Goal: Transaction & Acquisition: Book appointment/travel/reservation

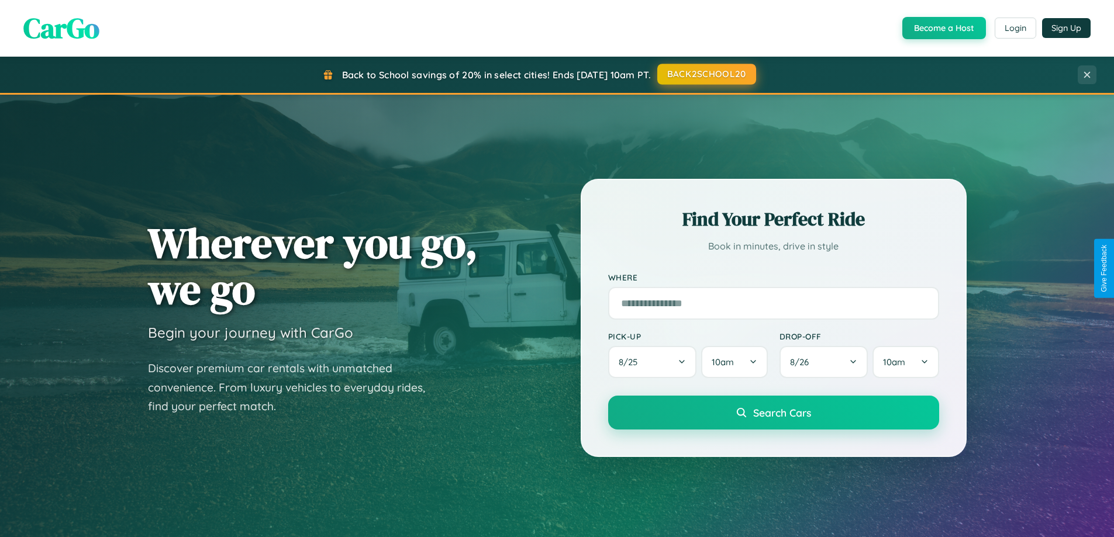
click at [706, 74] on button "BACK2SCHOOL20" at bounding box center [706, 74] width 99 height 21
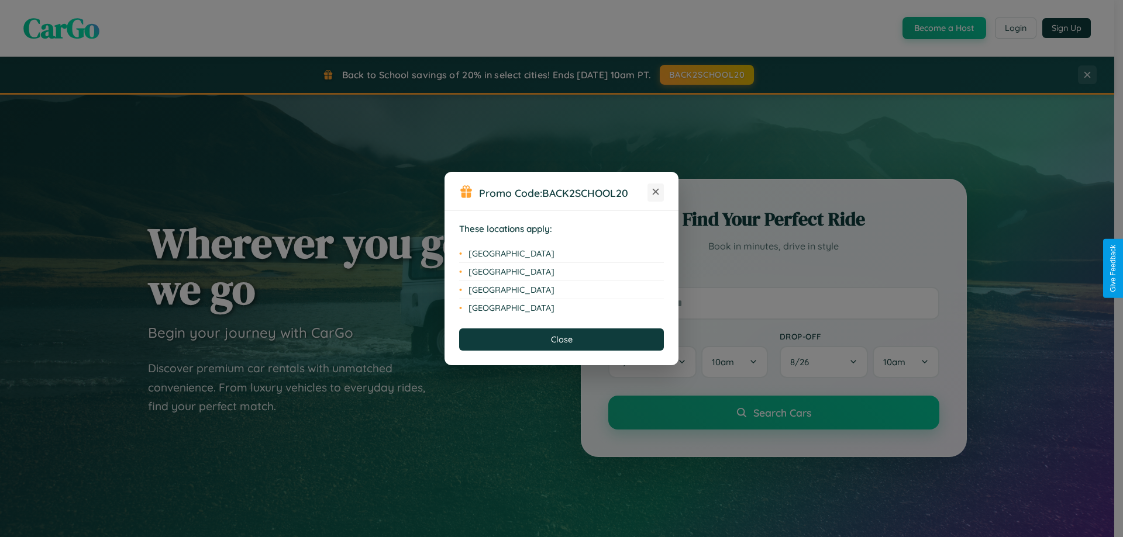
click at [655, 192] on icon at bounding box center [656, 192] width 6 height 6
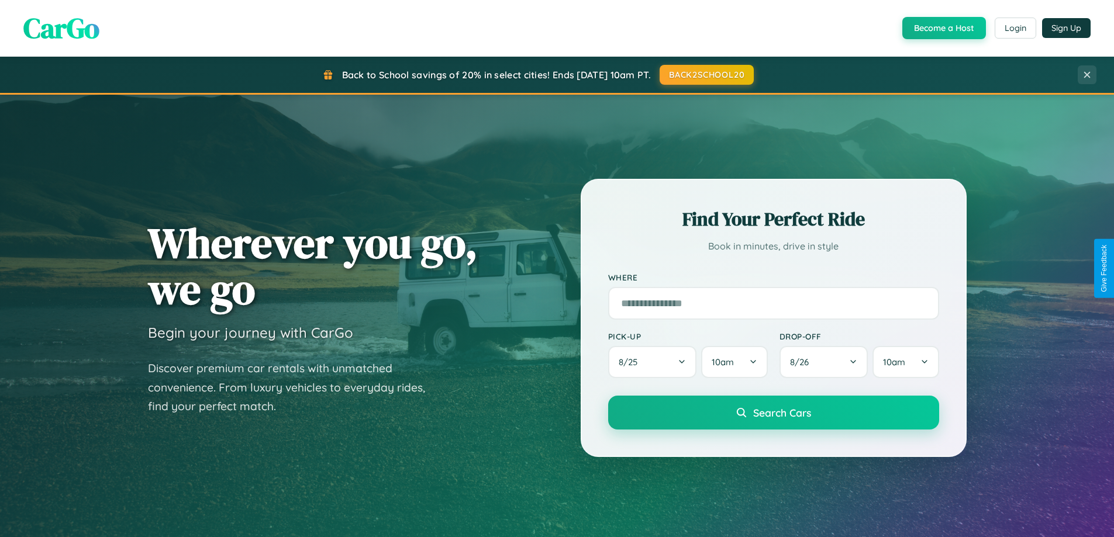
scroll to position [34, 0]
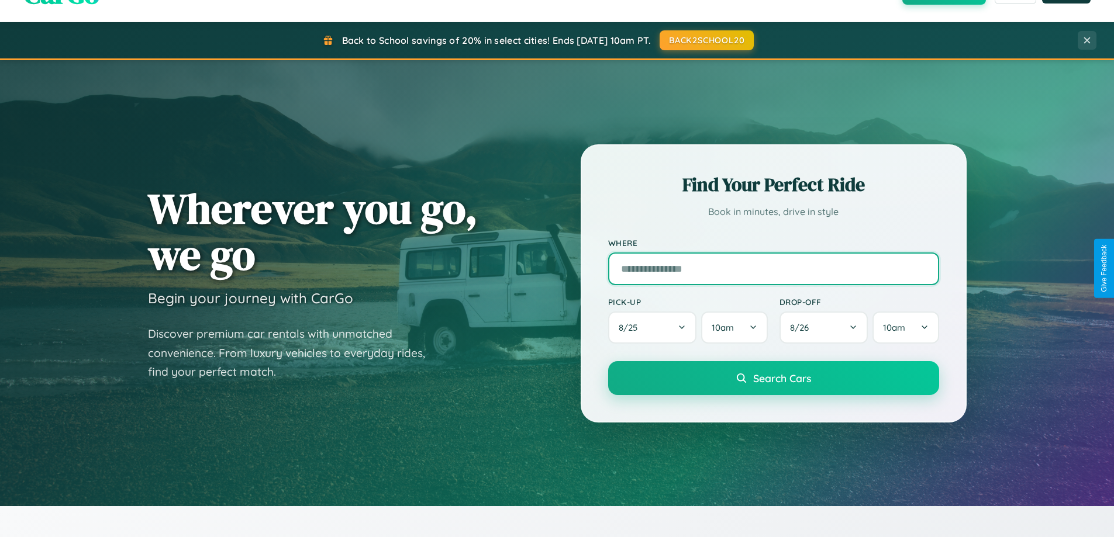
click at [773, 268] on input "text" at bounding box center [773, 269] width 331 height 33
type input "********"
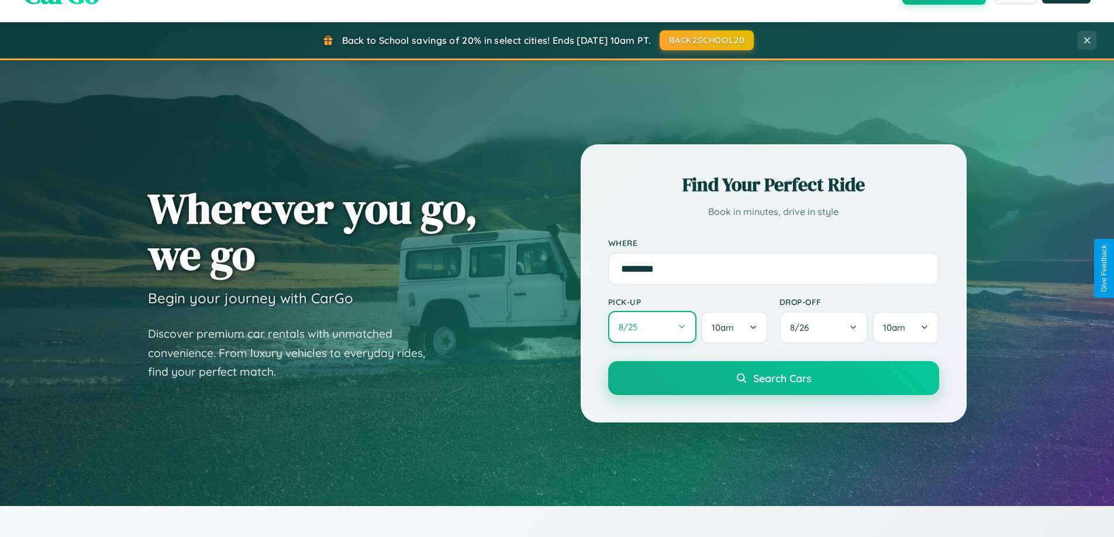
click at [652, 328] on button "8 / 25" at bounding box center [652, 327] width 89 height 32
select select "*"
select select "****"
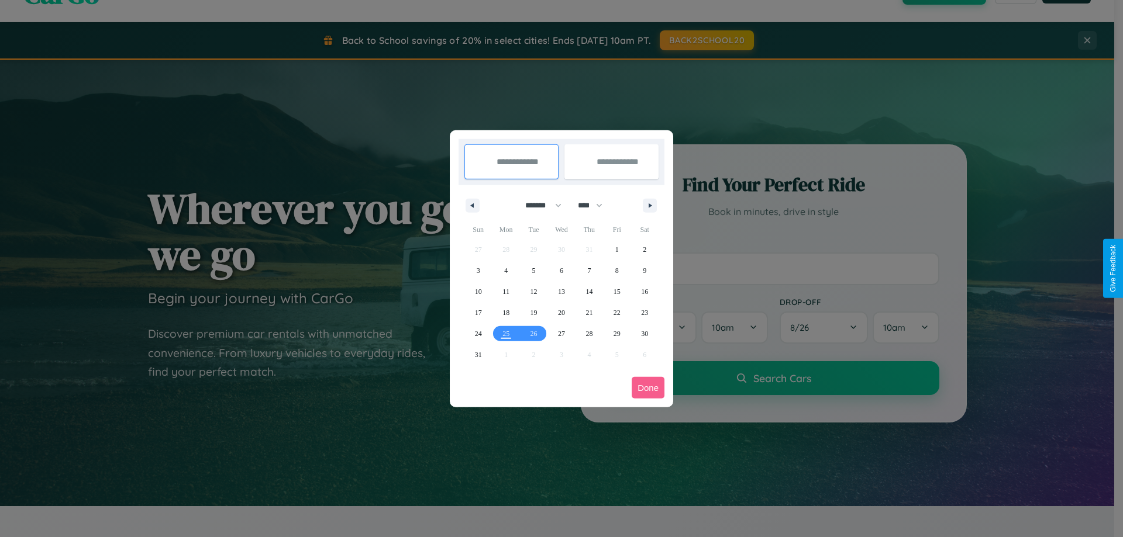
click at [538, 205] on select "******* ******** ***** ***** *** **** **** ****** ********* ******* ******** **…" at bounding box center [541, 205] width 50 height 19
select select "*"
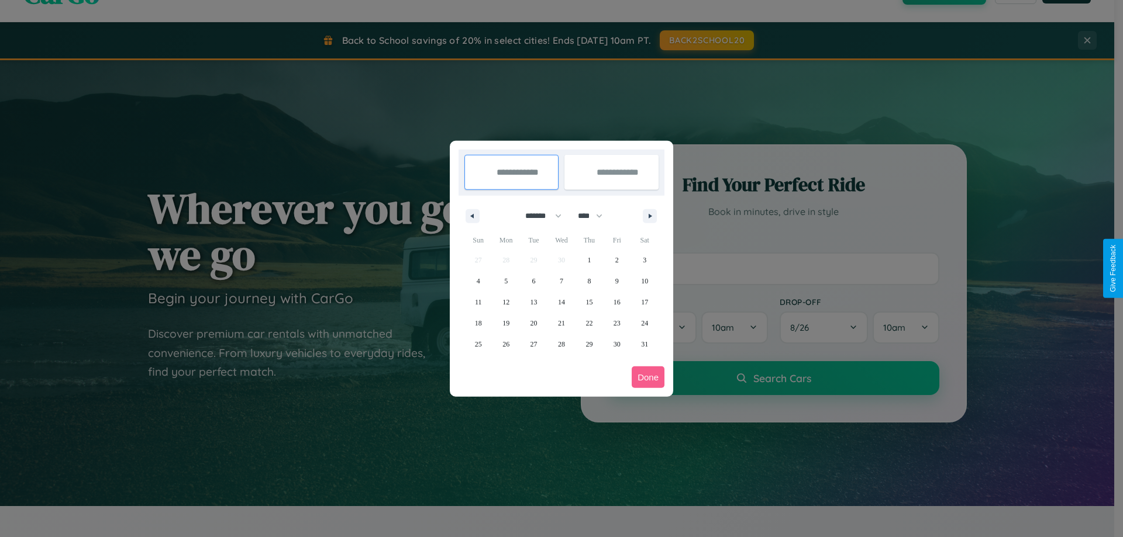
drag, startPoint x: 595, startPoint y: 216, endPoint x: 561, endPoint y: 234, distance: 38.7
click at [595, 216] on select "**** **** **** **** **** **** **** **** **** **** **** **** **** **** **** ****…" at bounding box center [589, 215] width 35 height 19
select select "****"
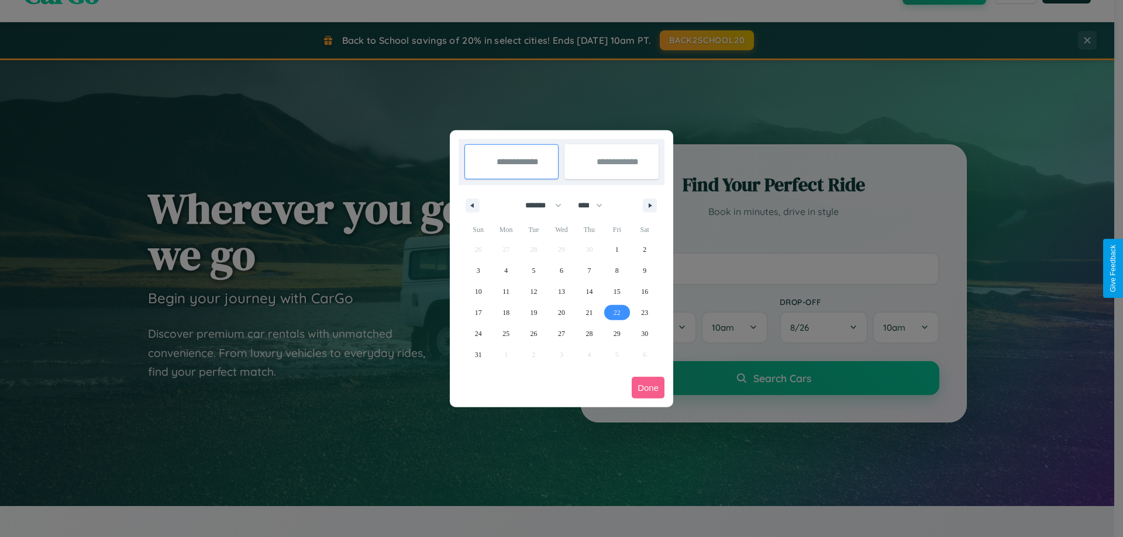
click at [616, 312] on span "22" at bounding box center [616, 312] width 7 height 21
type input "**********"
click at [589, 333] on span "28" at bounding box center [588, 333] width 7 height 21
type input "**********"
click at [648, 388] on button "Done" at bounding box center [647, 388] width 33 height 22
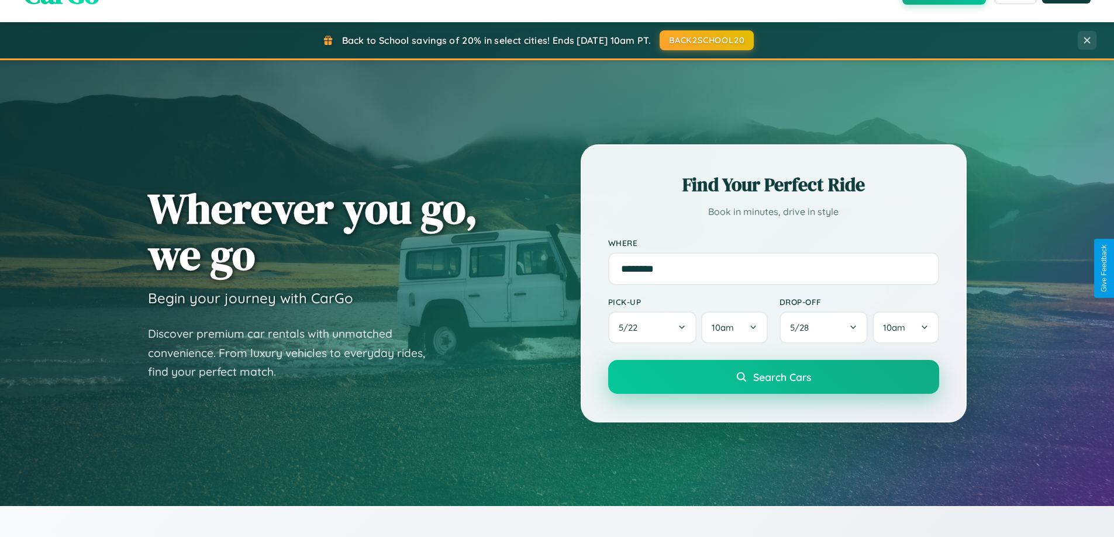
click at [773, 377] on span "Search Cars" at bounding box center [782, 377] width 58 height 13
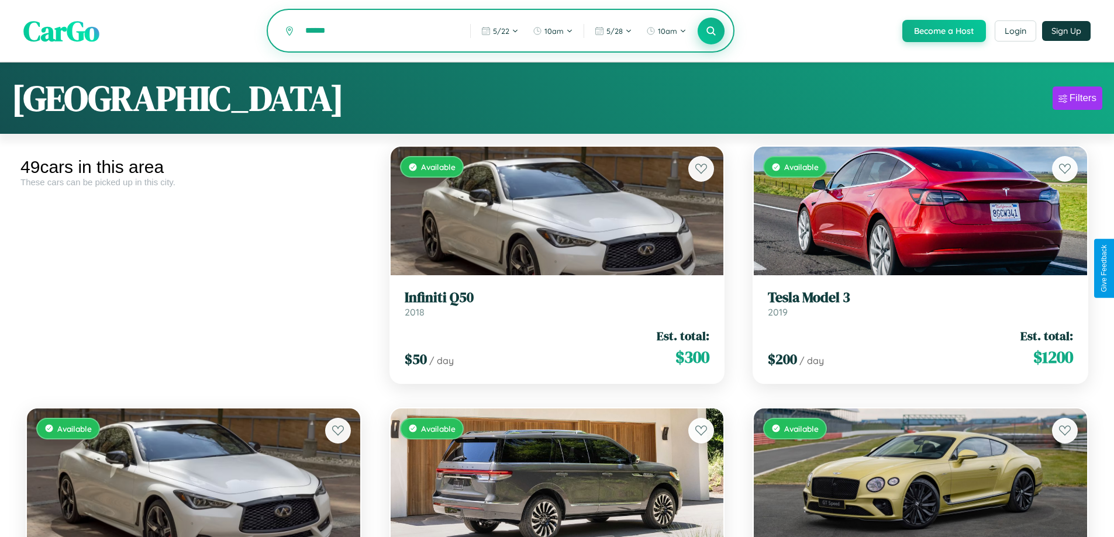
type input "******"
click at [710, 32] on icon at bounding box center [711, 30] width 11 height 11
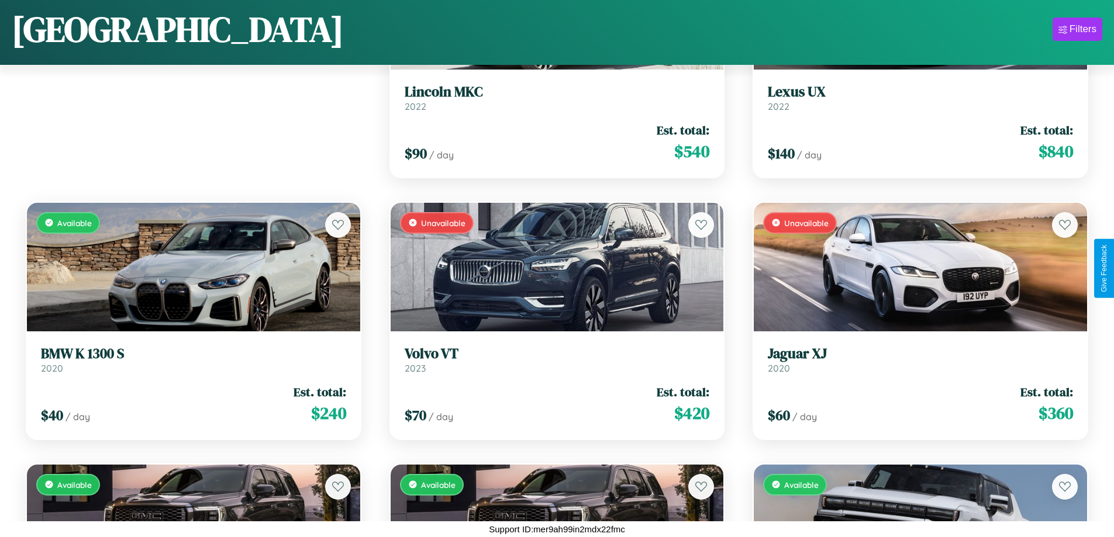
scroll to position [164, 0]
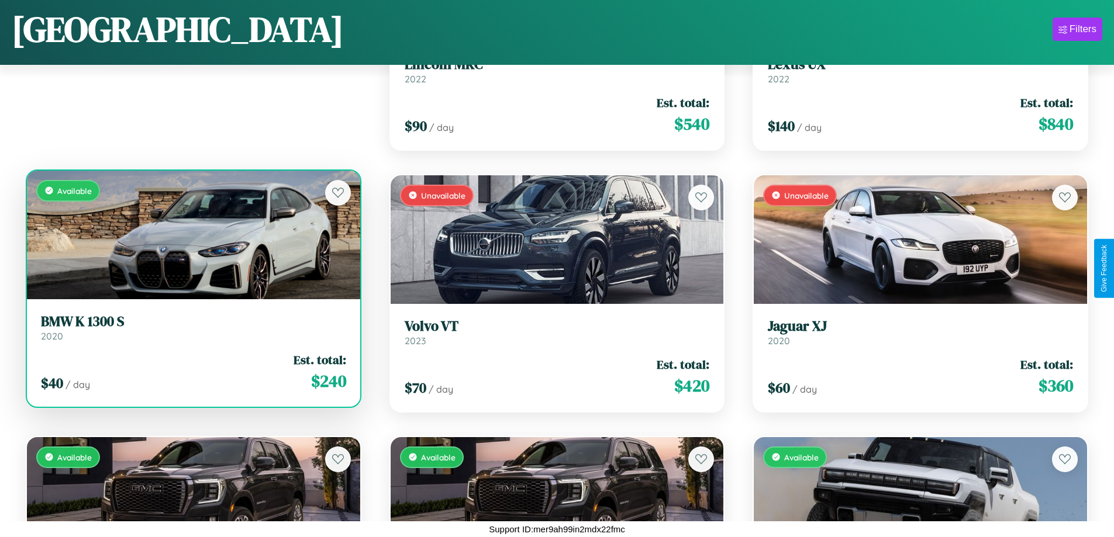
click at [192, 327] on h3 "BMW K 1300 S" at bounding box center [193, 321] width 305 height 17
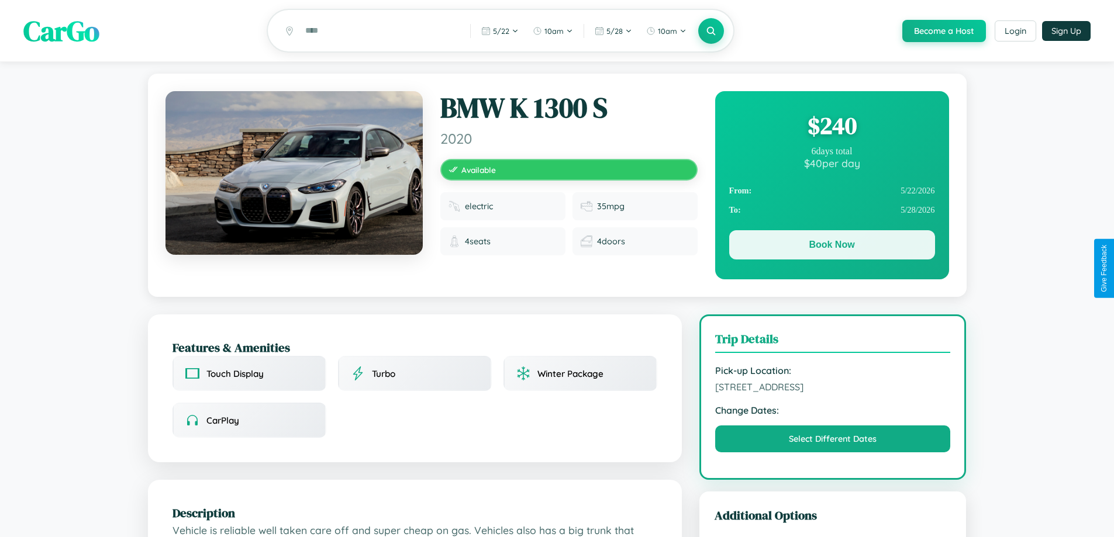
click at [831, 247] on button "Book Now" at bounding box center [832, 244] width 206 height 29
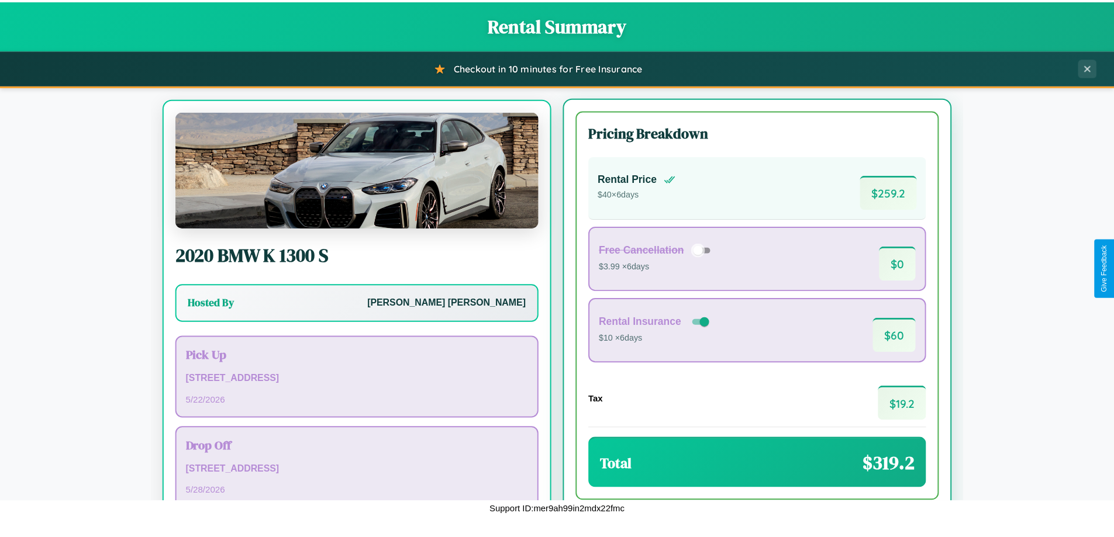
scroll to position [54, 0]
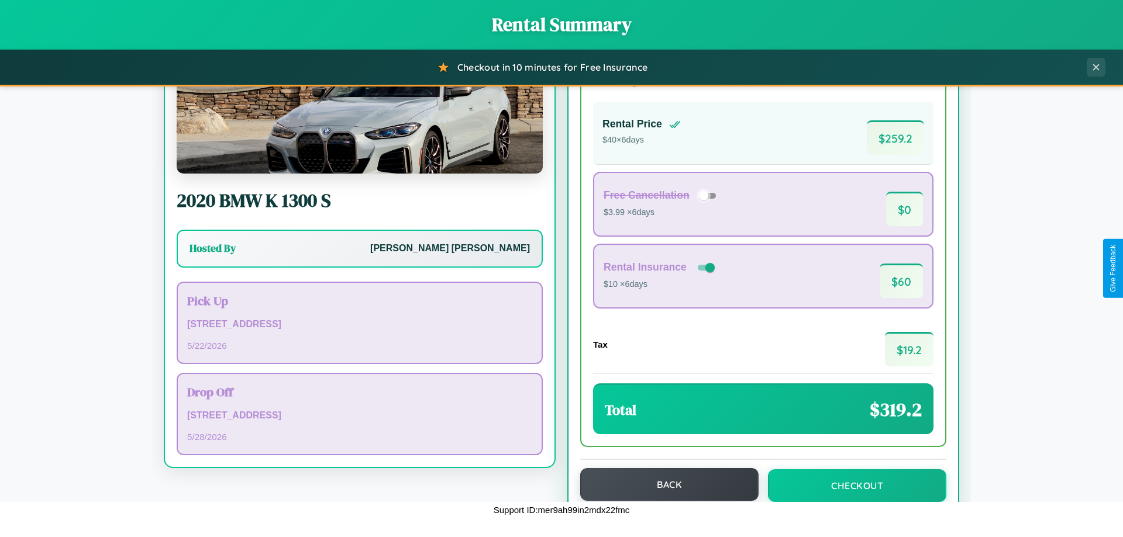
click at [664, 485] on button "Back" at bounding box center [669, 484] width 178 height 33
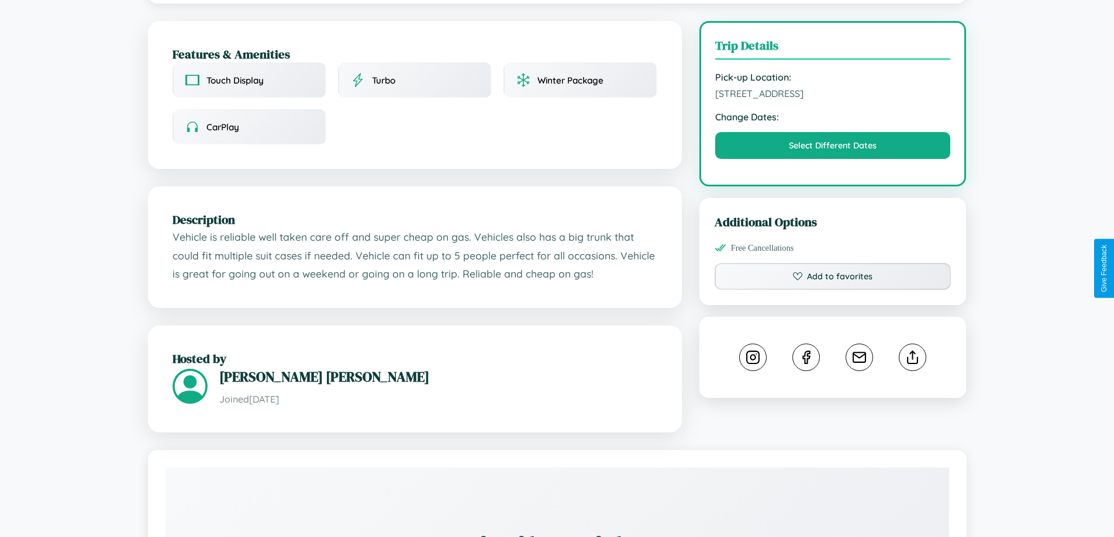
scroll to position [384, 0]
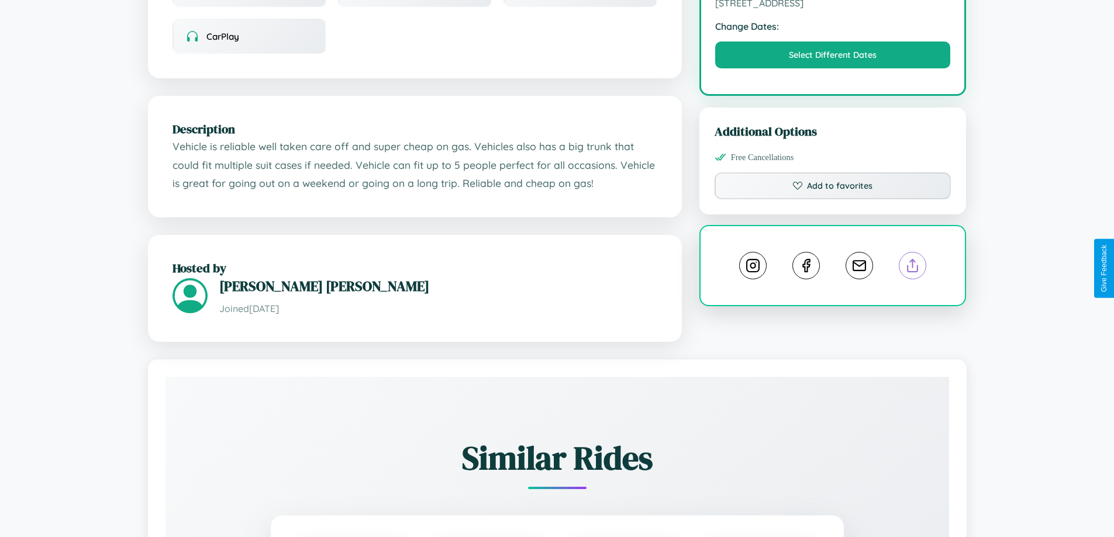
click at [913, 268] on line at bounding box center [913, 264] width 0 height 8
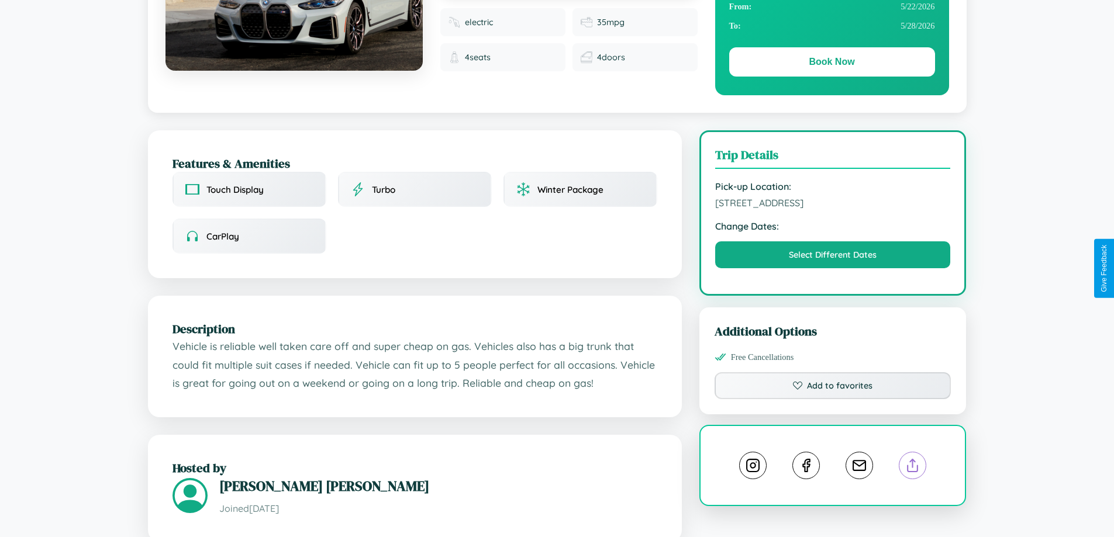
scroll to position [120, 0]
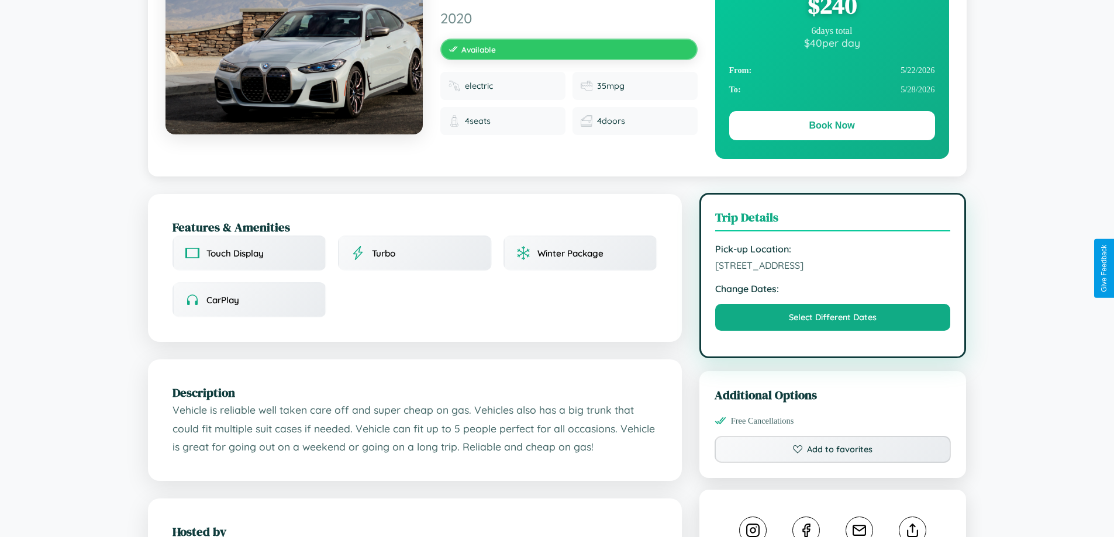
click at [833, 267] on span "1158 Sunset Boulevard Warsaw 11600 Poland" at bounding box center [833, 266] width 236 height 12
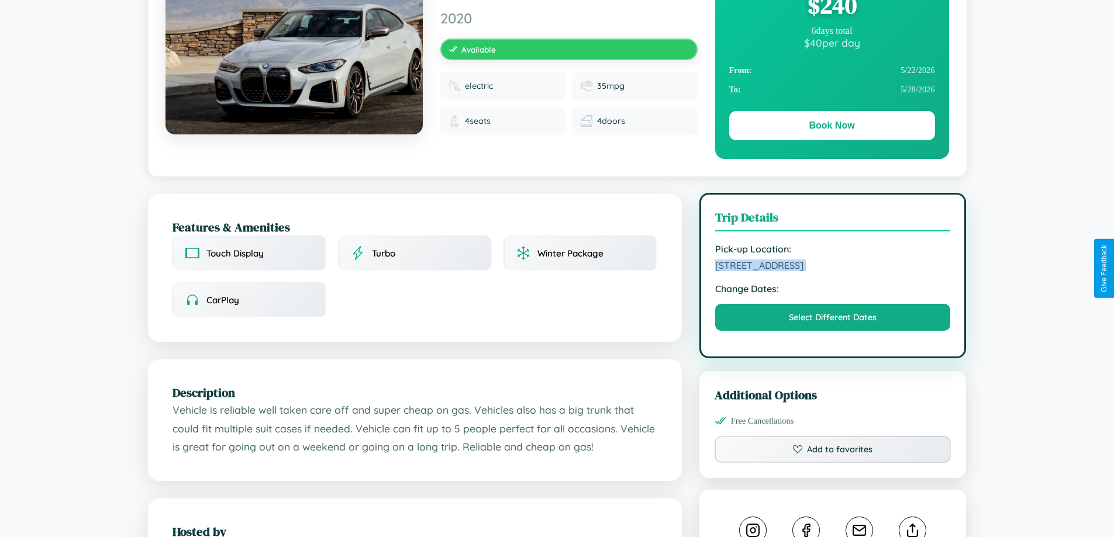
click at [833, 267] on span "1158 Sunset Boulevard Warsaw 11600 Poland" at bounding box center [833, 266] width 236 height 12
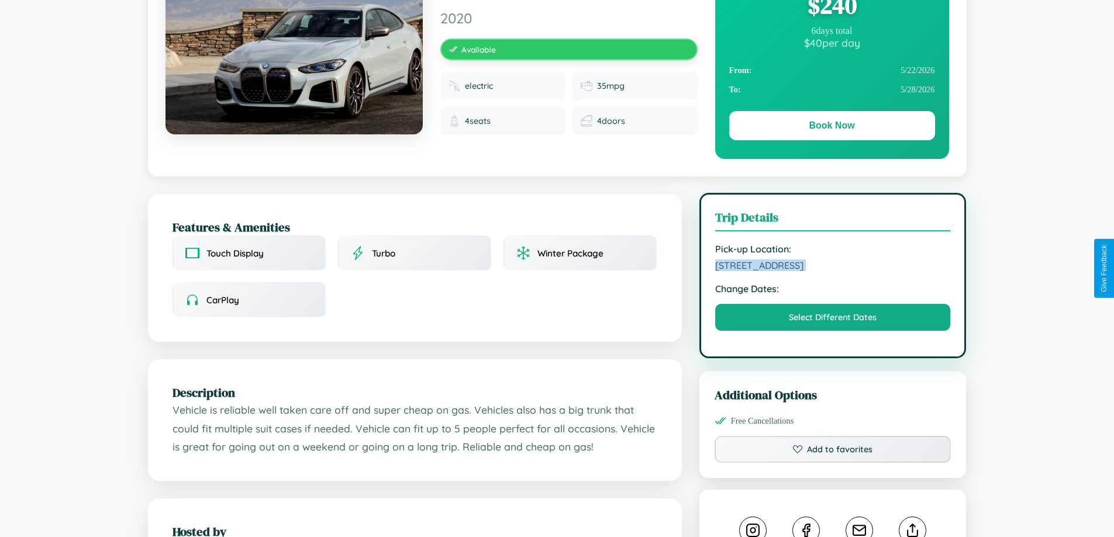
click at [833, 267] on span "1158 Sunset Boulevard Warsaw 11600 Poland" at bounding box center [833, 266] width 236 height 12
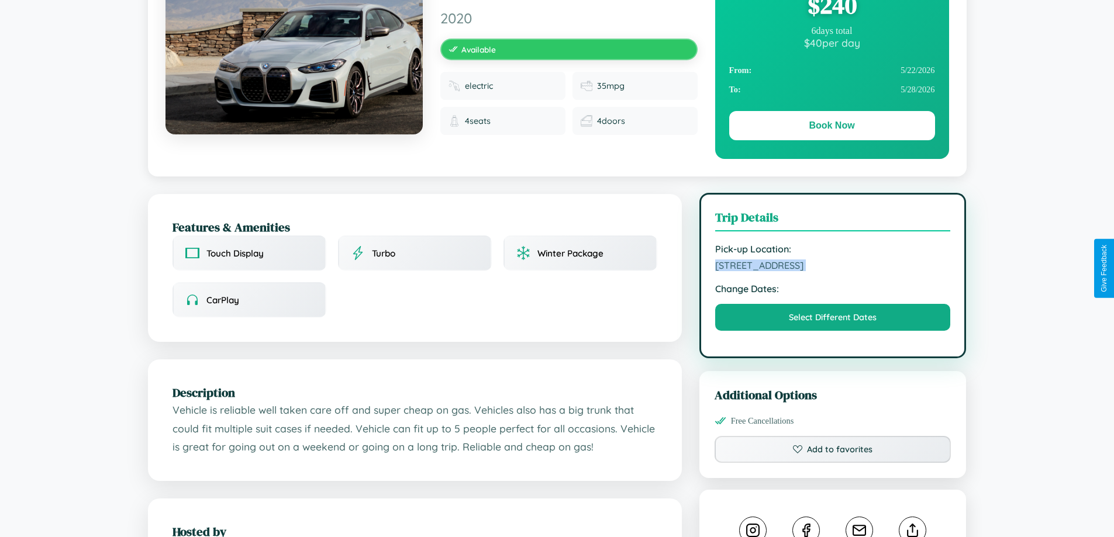
click at [833, 267] on span "1158 Sunset Boulevard Warsaw 11600 Poland" at bounding box center [833, 266] width 236 height 12
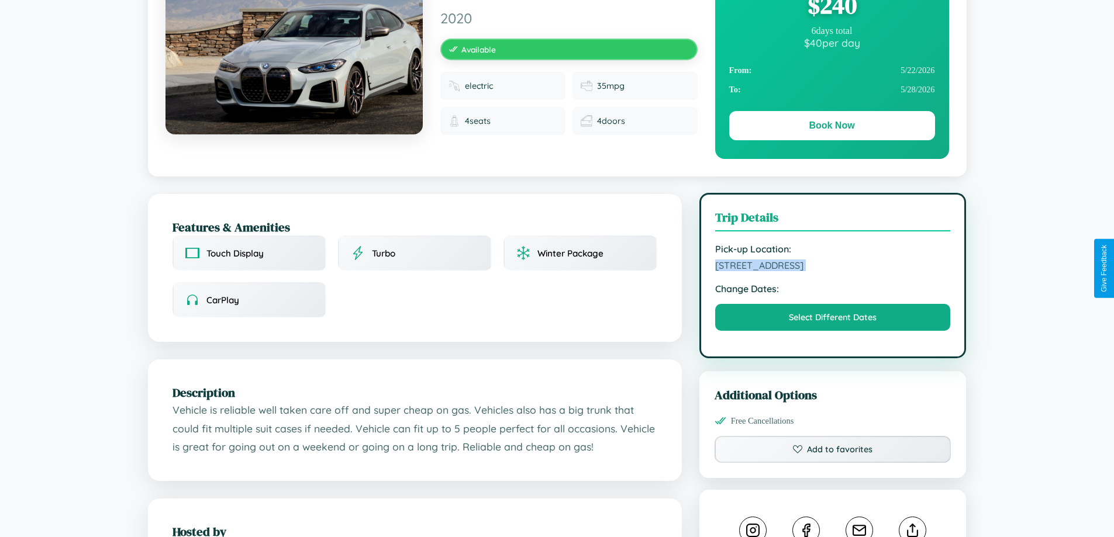
click at [833, 267] on span "1158 Sunset Boulevard Warsaw 11600 Poland" at bounding box center [833, 266] width 236 height 12
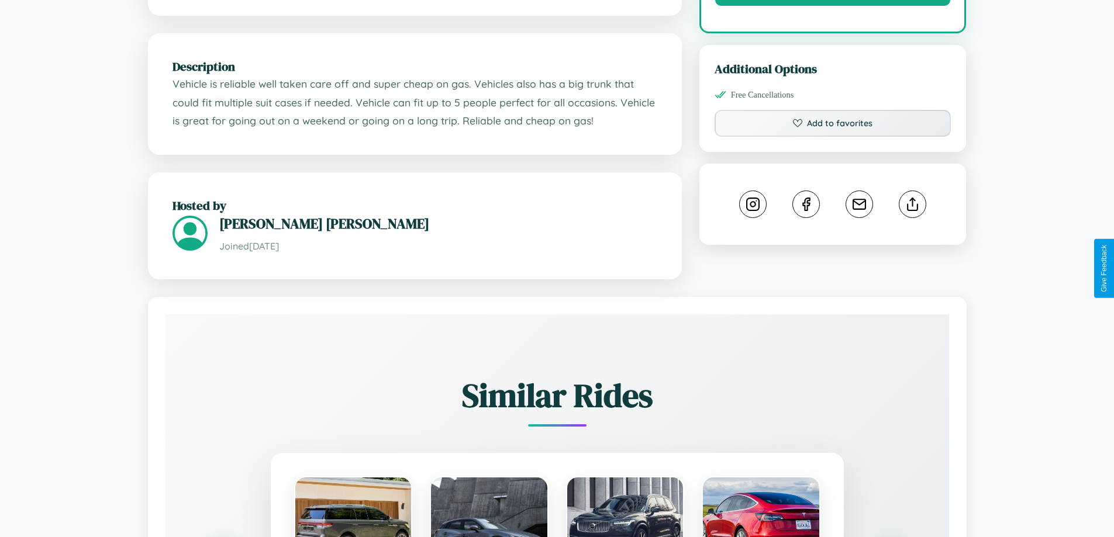
scroll to position [671, 0]
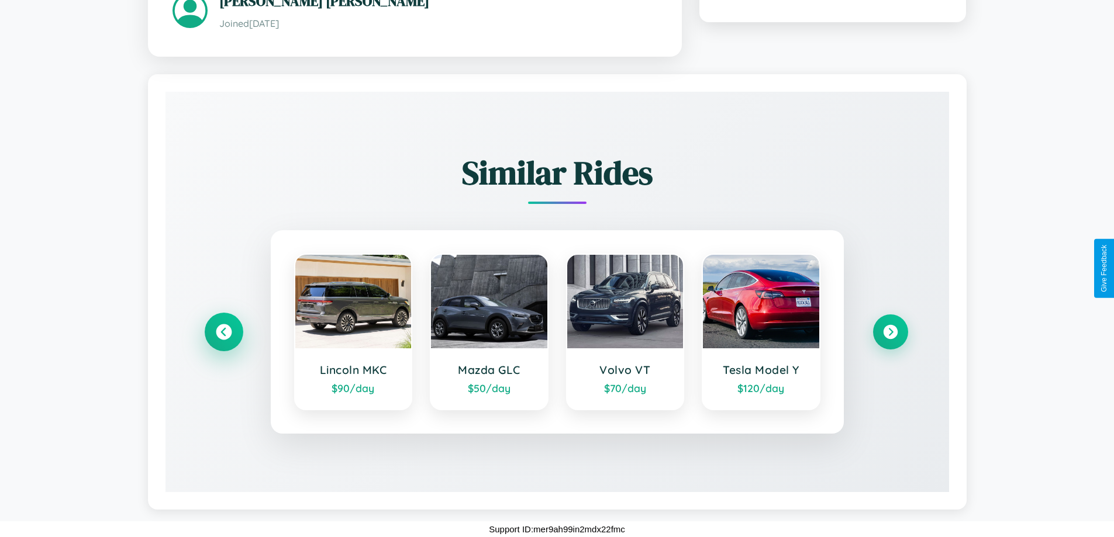
click at [223, 332] on icon at bounding box center [224, 332] width 16 height 16
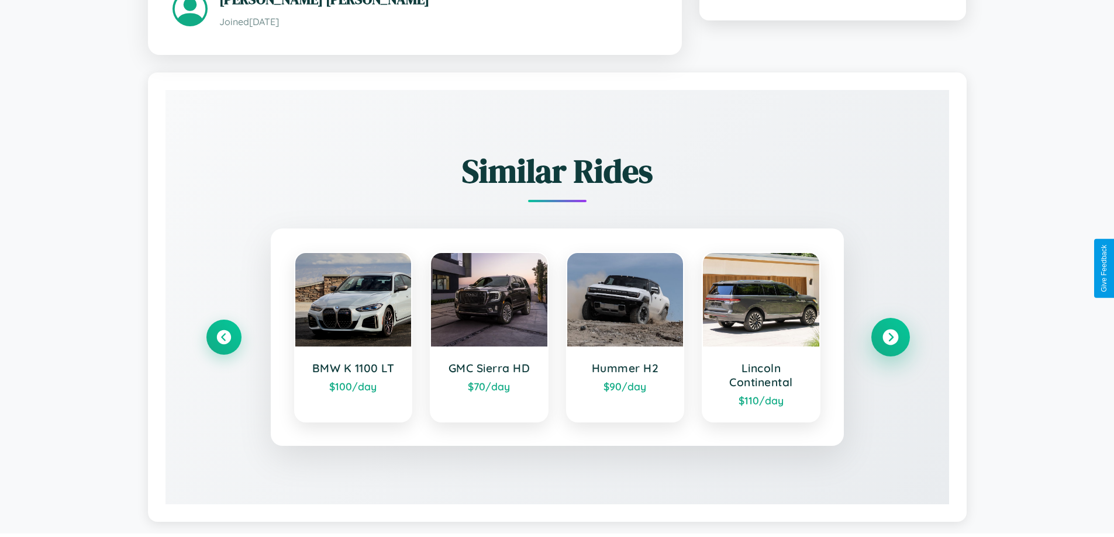
click at [890, 339] on icon at bounding box center [890, 337] width 16 height 16
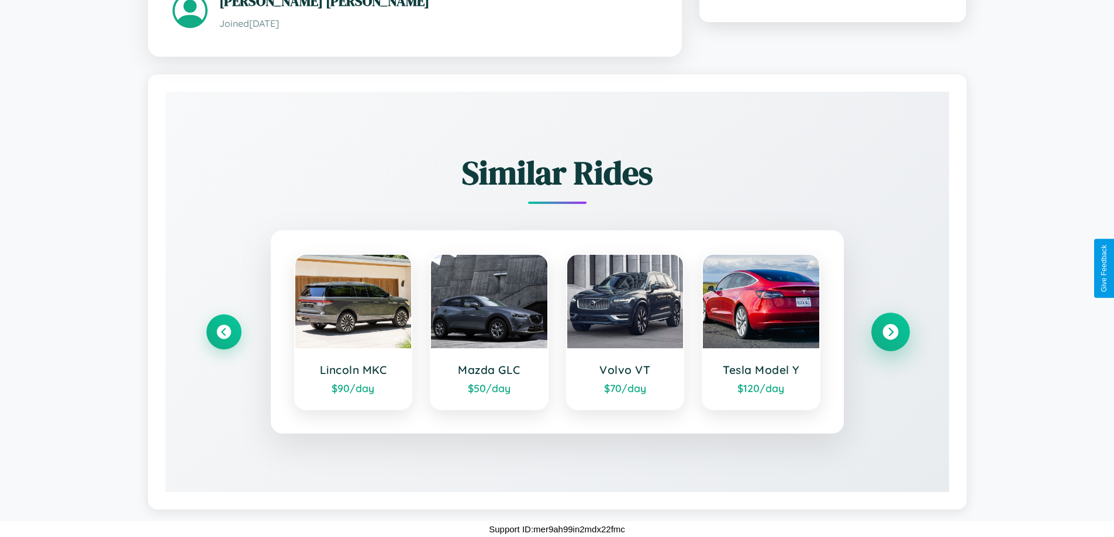
click at [890, 332] on icon at bounding box center [890, 332] width 16 height 16
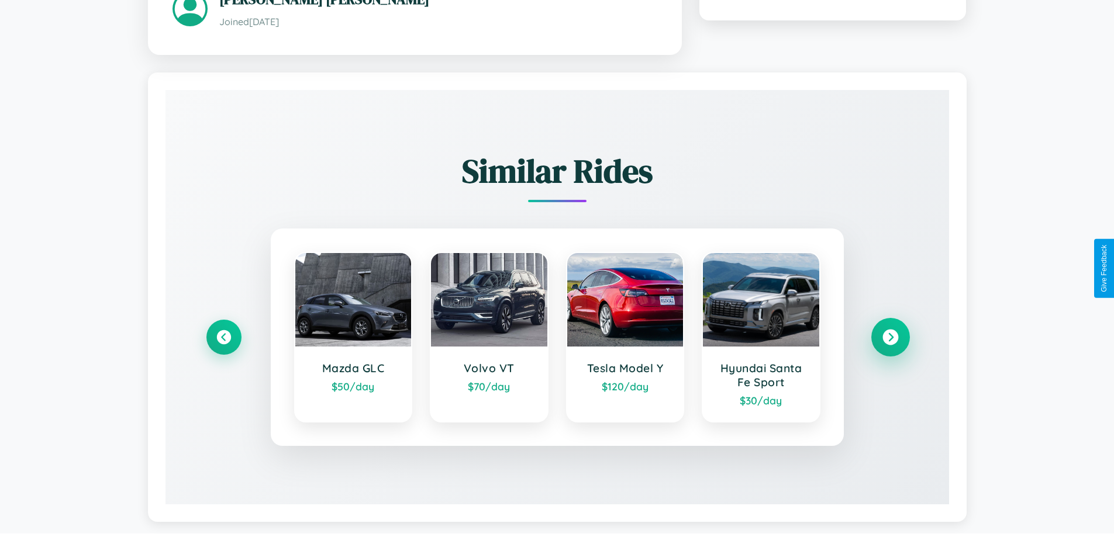
click at [890, 339] on icon at bounding box center [890, 337] width 16 height 16
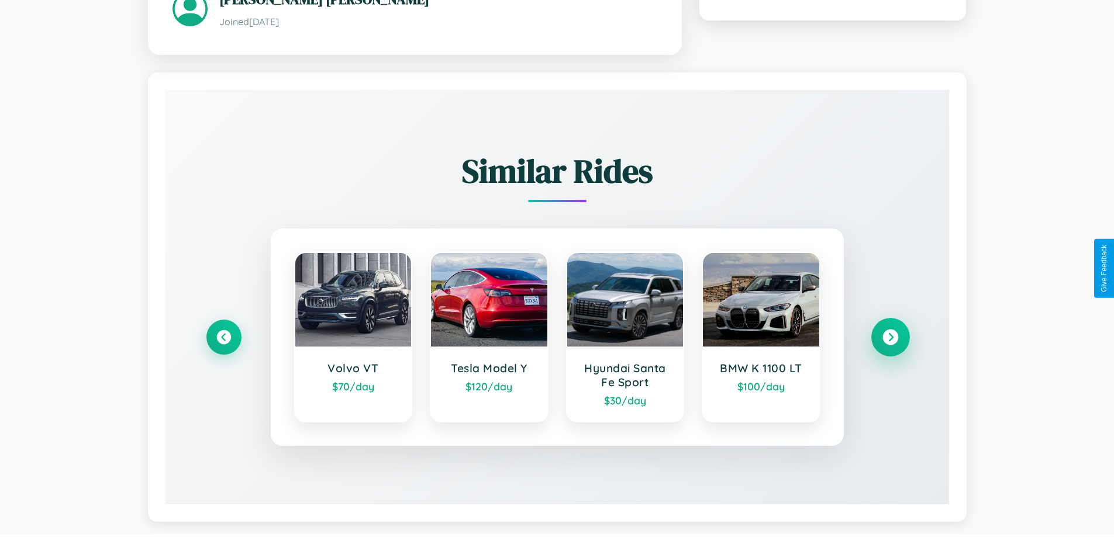
click at [890, 339] on icon at bounding box center [890, 337] width 16 height 16
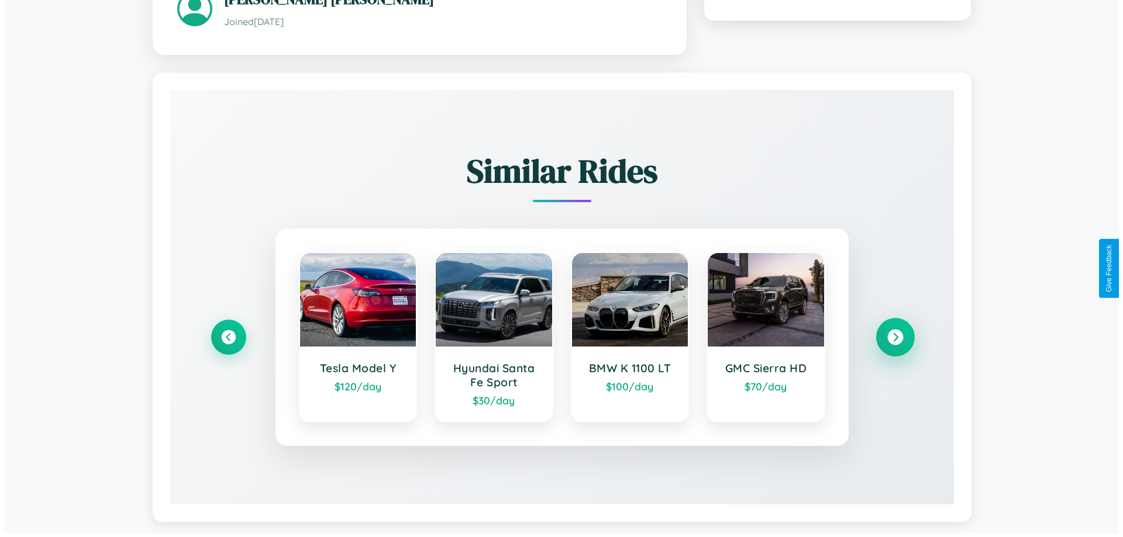
scroll to position [0, 0]
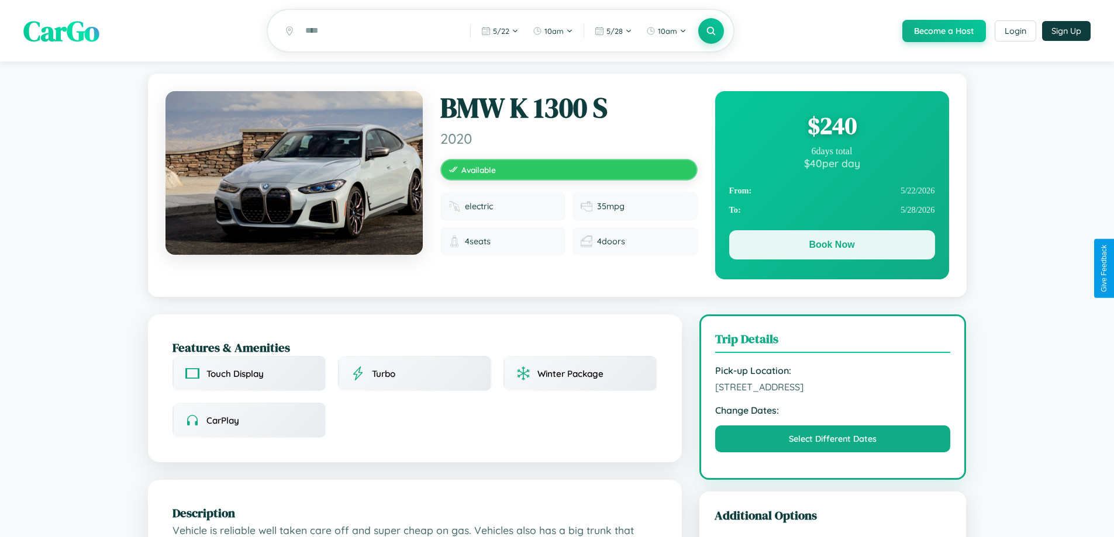
click at [831, 247] on button "Book Now" at bounding box center [832, 244] width 206 height 29
